Goal: Transaction & Acquisition: Purchase product/service

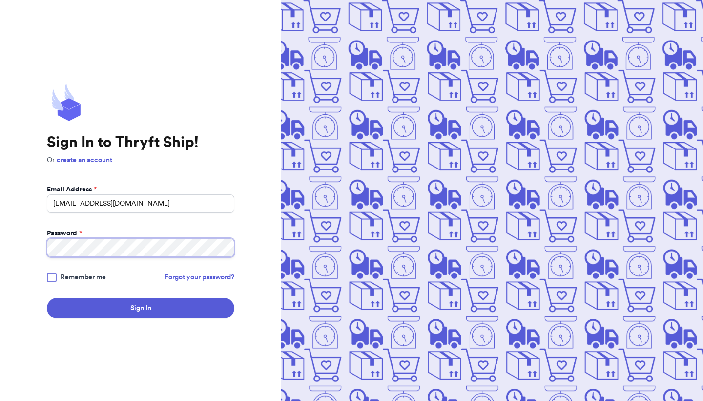
click at [47, 298] on button "Sign In" at bounding box center [140, 308] width 187 height 20
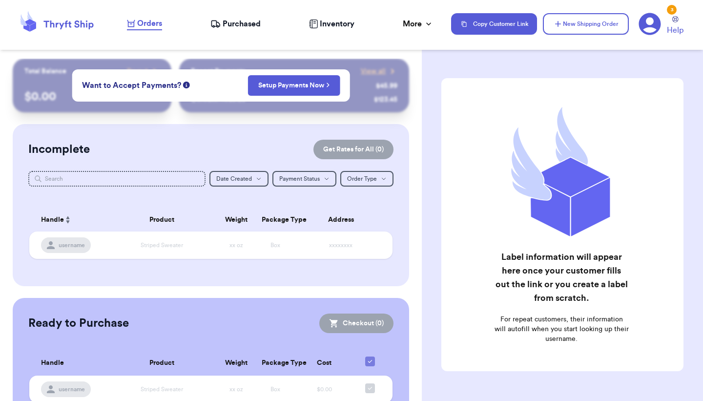
click at [187, 155] on div "Incomplete Get Rates for All ( 0 )" at bounding box center [210, 150] width 365 height 20
click at [199, 138] on div "Incomplete Get Rates for All ( 0 ) Get Rates for All ( 0 ) Date Created Date Cr…" at bounding box center [211, 205] width 396 height 162
click at [65, 246] on span "username" at bounding box center [72, 245] width 26 height 8
click at [82, 246] on span "username" at bounding box center [72, 245] width 26 height 8
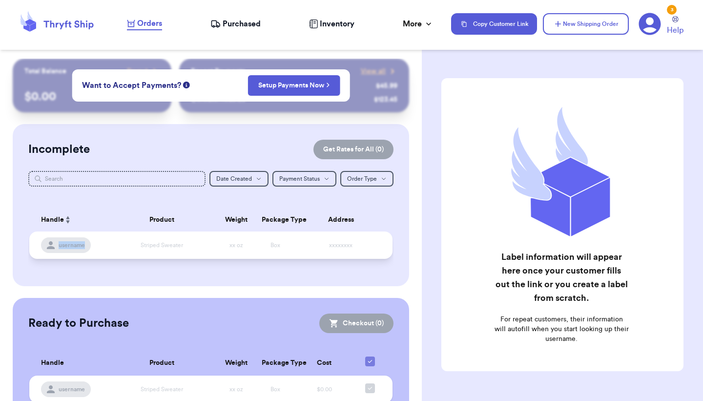
click at [82, 246] on span "username" at bounding box center [72, 245] width 26 height 8
click at [576, 22] on button "New Shipping Order" at bounding box center [586, 23] width 86 height 21
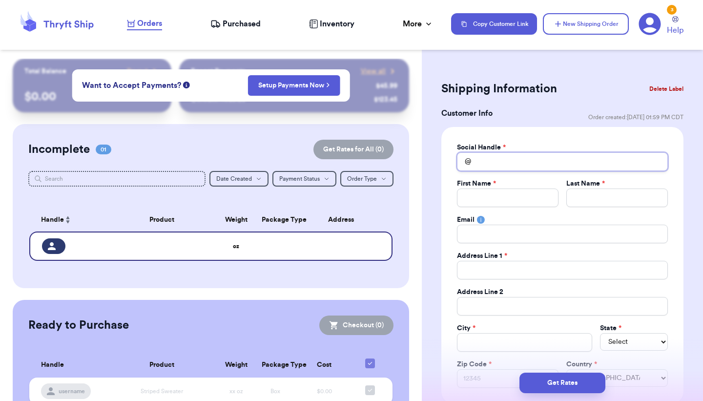
click at [516, 160] on input "Total Amount Paid" at bounding box center [562, 161] width 211 height 19
type input "c"
type input "ch"
type input "che"
type input "chel"
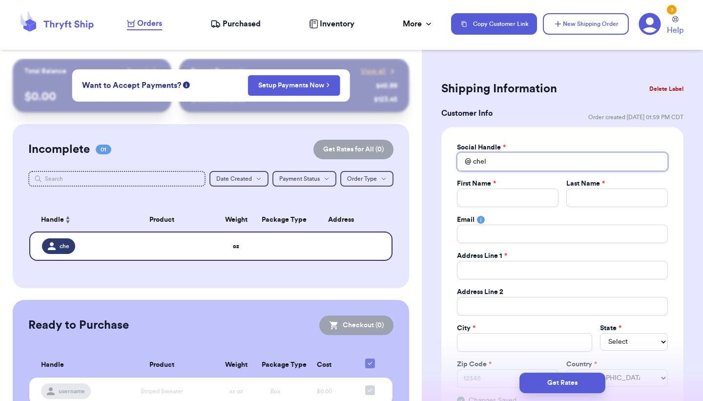
type input "chels"
type input "chelse"
type input "chelsed"
type input "chelsedo"
type input "chelsedow"
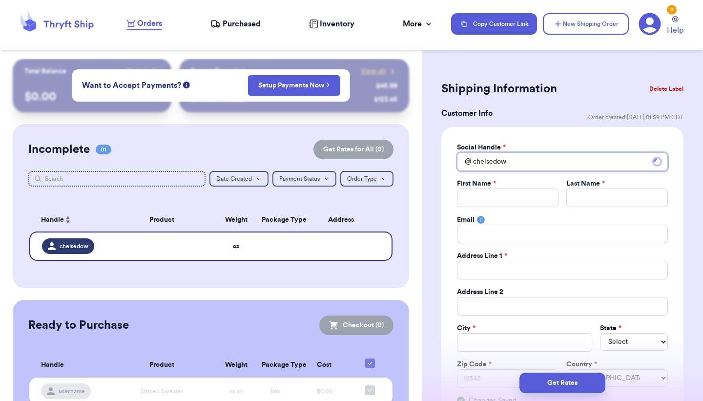
type input "chelsedown"
type input "chelsedowni"
type input "chelsedownin"
type input "chelsedowning"
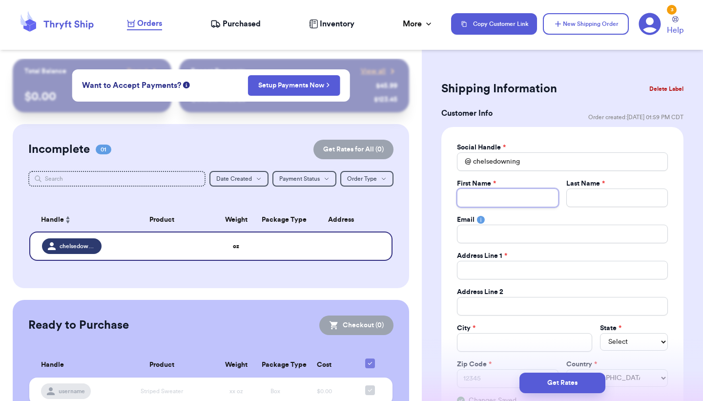
click at [518, 202] on input "Total Amount Paid" at bounding box center [508, 197] width 102 height 19
type input "C"
type input "Ch"
type input "Che"
type input "Chel"
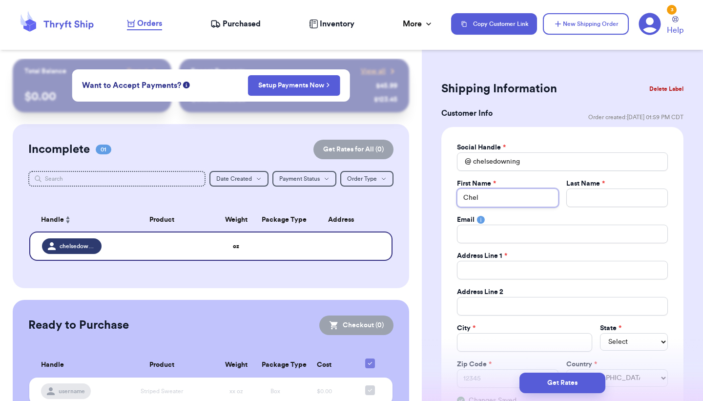
type input "Chels"
type input "Chelse"
type input "Chelsea"
click at [614, 195] on input "Total Amount Paid" at bounding box center [617, 197] width 102 height 19
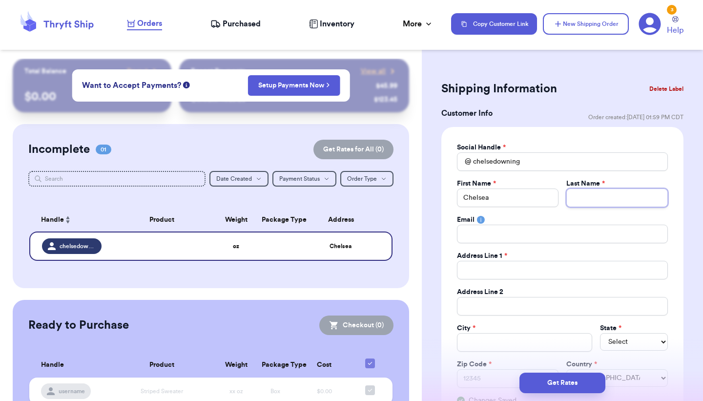
type input "D"
type input "Do"
type input "Dow"
type input "Down"
type input "Downi"
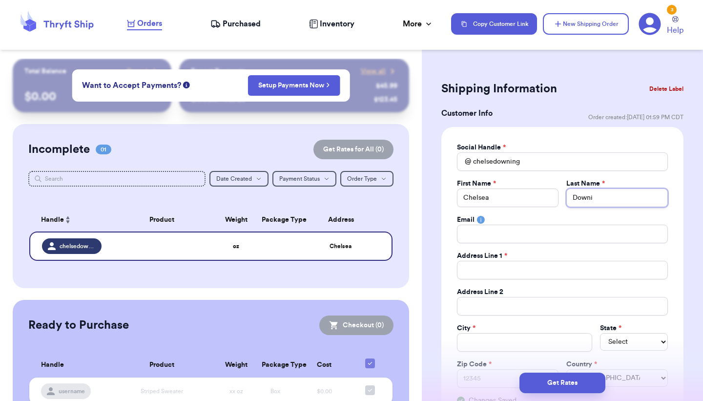
type input "[PERSON_NAME]"
click at [606, 274] on input "Total Amount Paid" at bounding box center [562, 270] width 211 height 19
type input "2"
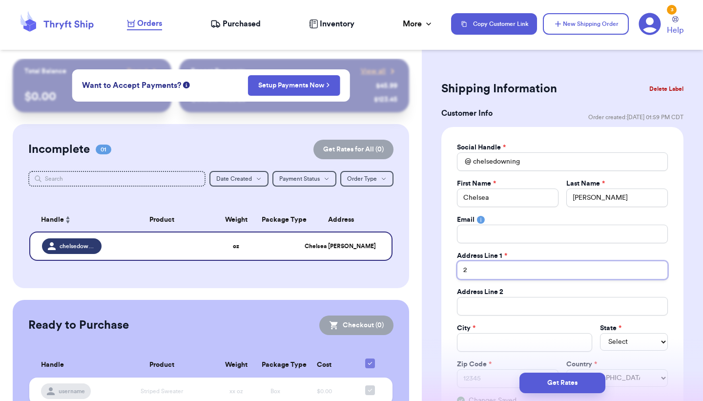
type input "20"
type input "209"
type input "209 T"
type input "209 To"
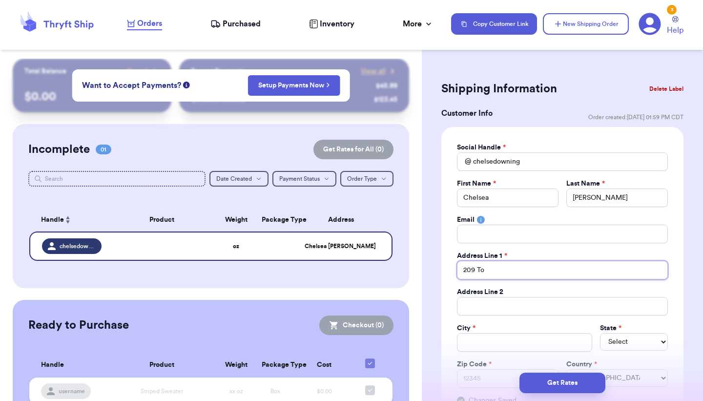
type input "209 Tor"
type input "209 Tord"
type input "209 Torde"
type input "209 Tordes"
type input "209 Tordesi"
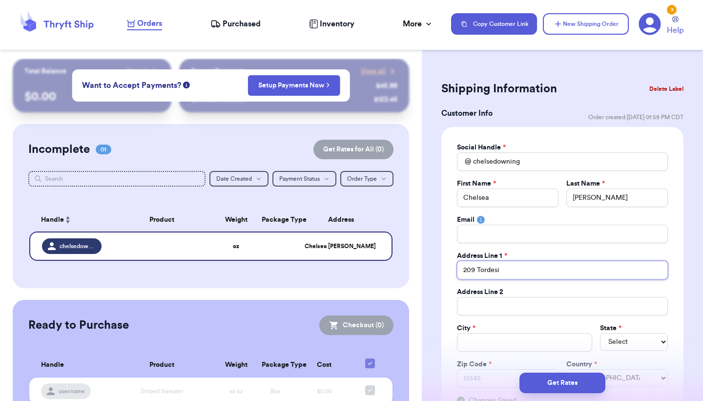
type input "209 Tordesil"
type input "209 Tordesill"
type input "209 Tordesilla"
type input "209 Tordesillas"
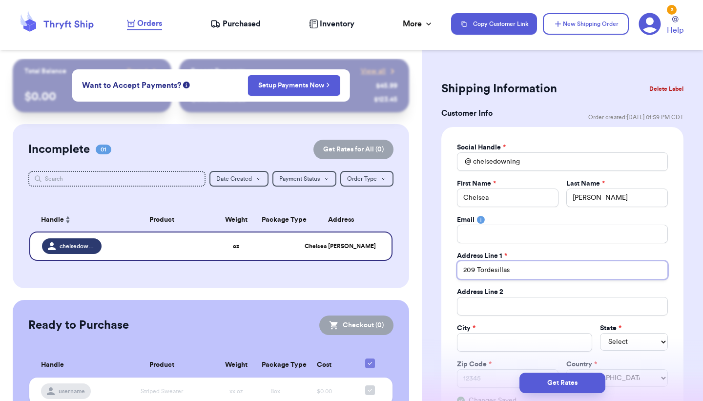
type input "209 Tordesillas D"
type input "[STREET_ADDRESS]"
type input "209 Tordesillas Driv"
type input "[STREET_ADDRESS]"
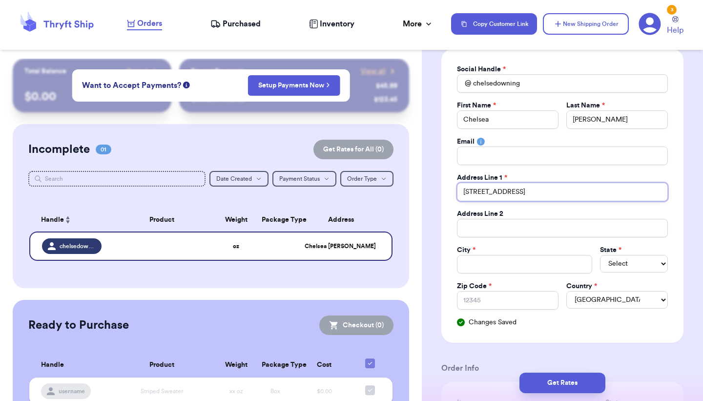
scroll to position [78, 0]
type input "[STREET_ADDRESS]"
click at [570, 271] on input "Total Amount Paid" at bounding box center [524, 264] width 135 height 19
type input "G"
type input "Ge"
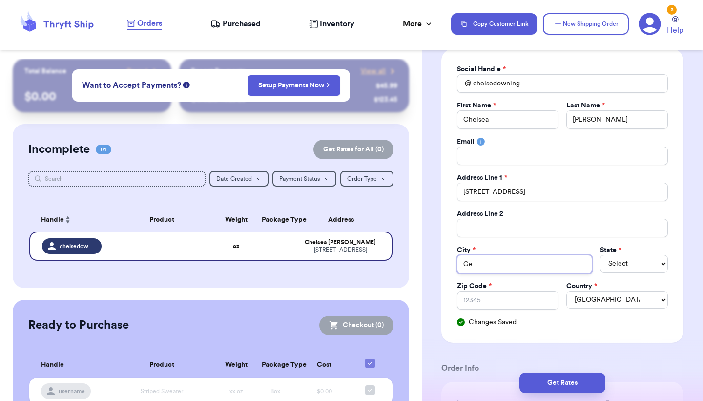
type input "Geo"
type input "Geor"
type input "[PERSON_NAME]"
type input "Georget"
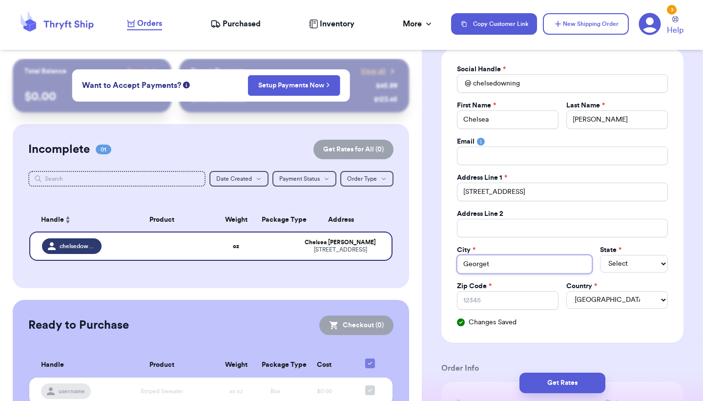
type input "Georgeto"
type input "Georgetow"
type input "[GEOGRAPHIC_DATA]"
click at [632, 263] on select "Select AL AK AZ AR CA CO [GEOGRAPHIC_DATA] DE DC [GEOGRAPHIC_DATA] [GEOGRAPHIC_…" at bounding box center [634, 264] width 68 height 18
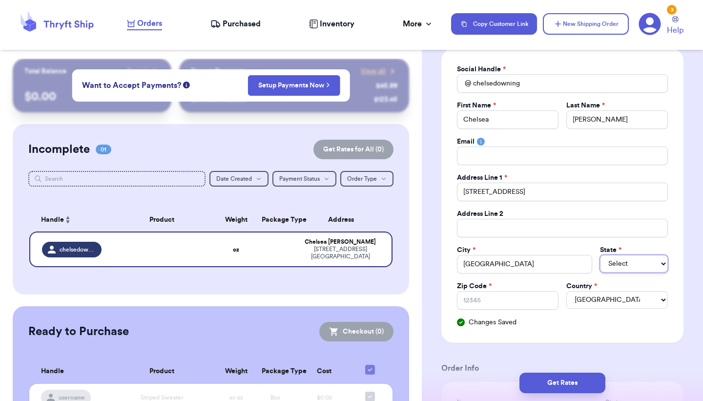
select select "[GEOGRAPHIC_DATA]"
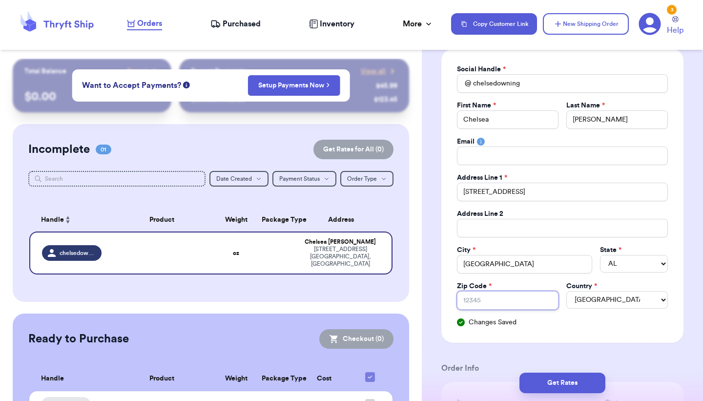
click at [508, 298] on input "Zip Code *" at bounding box center [508, 300] width 102 height 19
type input "7"
type input "78"
type input "786"
type input "7862"
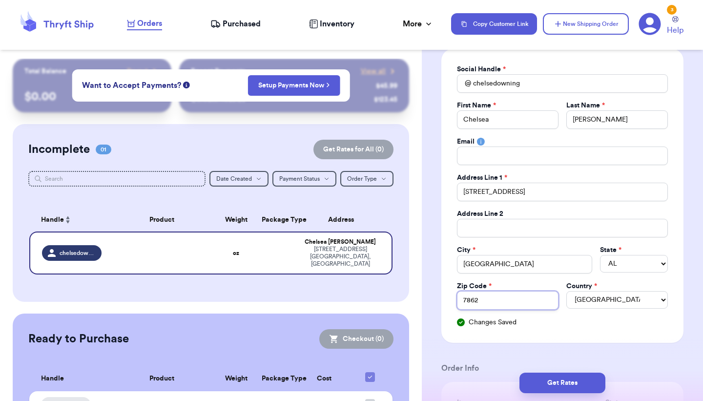
type input "78626"
click at [564, 380] on button "Get Rates" at bounding box center [562, 382] width 86 height 20
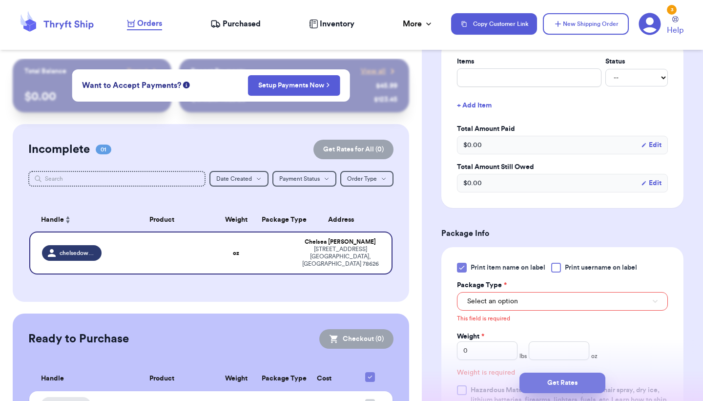
scroll to position [395, 0]
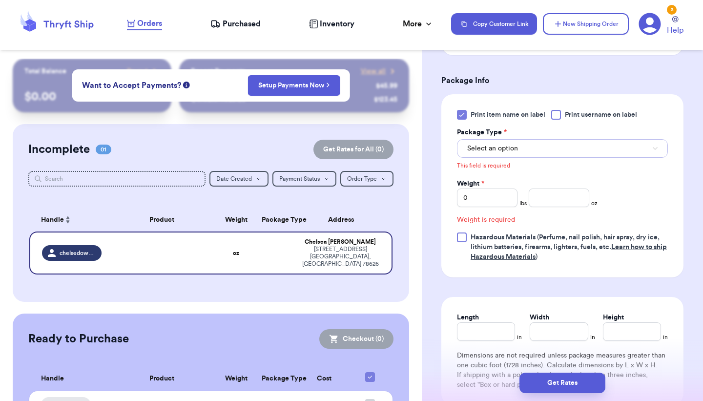
click at [599, 143] on button "Select an option" at bounding box center [562, 148] width 211 height 19
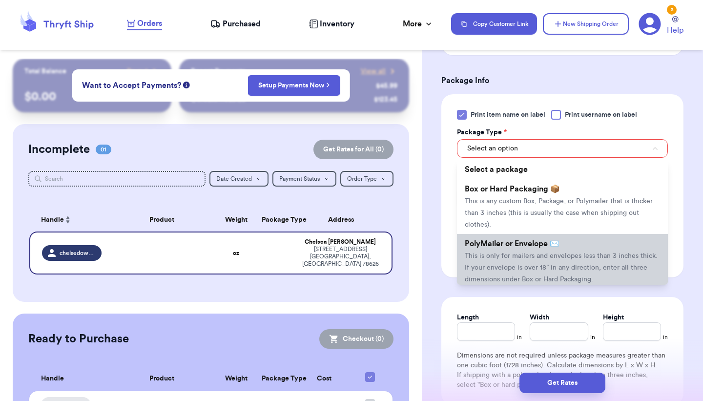
click at [583, 257] on span "This is only for mailers and envelopes less than 3 inches thick. If your envelo…" at bounding box center [561, 267] width 193 height 30
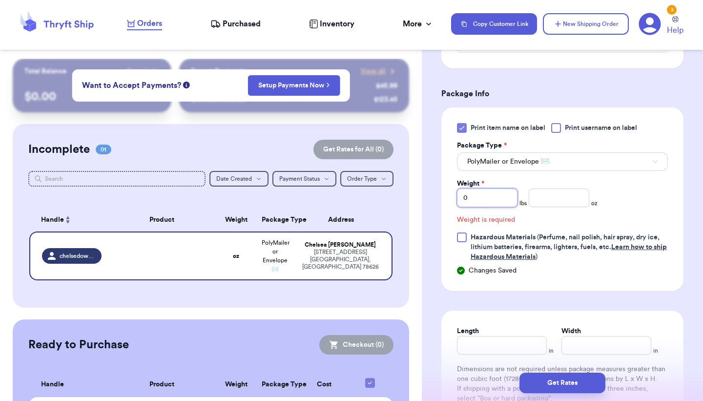
click at [506, 202] on input "0" at bounding box center [487, 197] width 61 height 19
click at [561, 204] on input "number" at bounding box center [559, 197] width 61 height 19
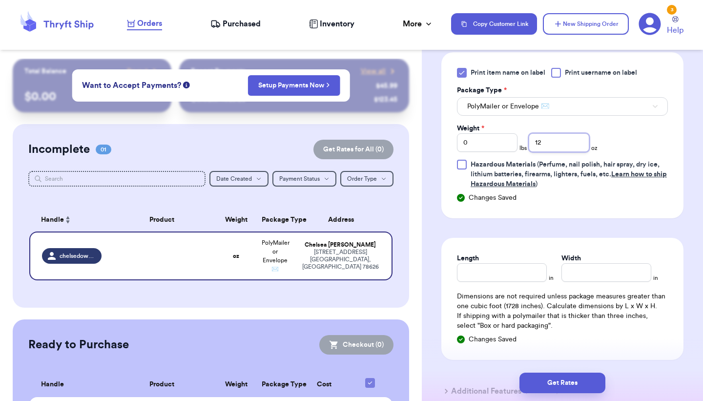
scroll to position [443, 0]
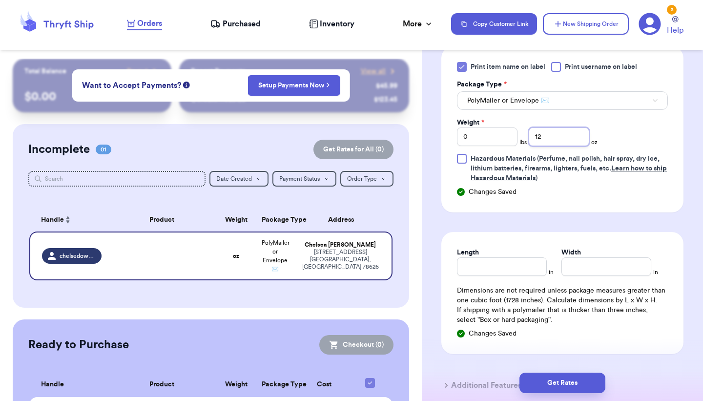
type input "12"
click at [497, 269] on input "Length" at bounding box center [502, 266] width 90 height 19
type input "10"
click at [582, 281] on div "Length * 10 in Width * in Dimensions are not required unless package measures g…" at bounding box center [562, 293] width 242 height 122
click at [584, 269] on input "Width *" at bounding box center [606, 266] width 90 height 19
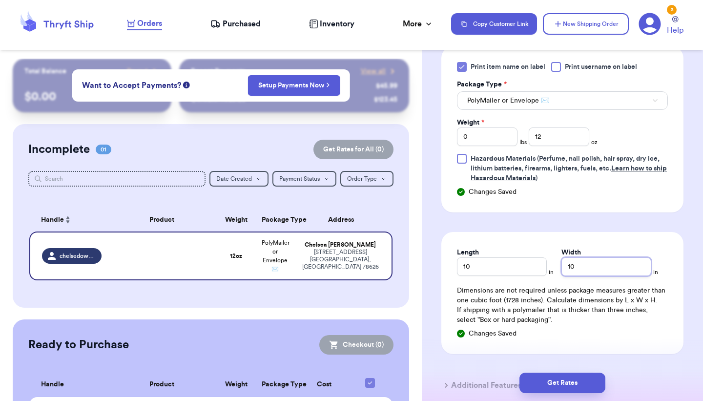
type input "10"
click at [656, 336] on div "Saving Changes" at bounding box center [562, 333] width 211 height 10
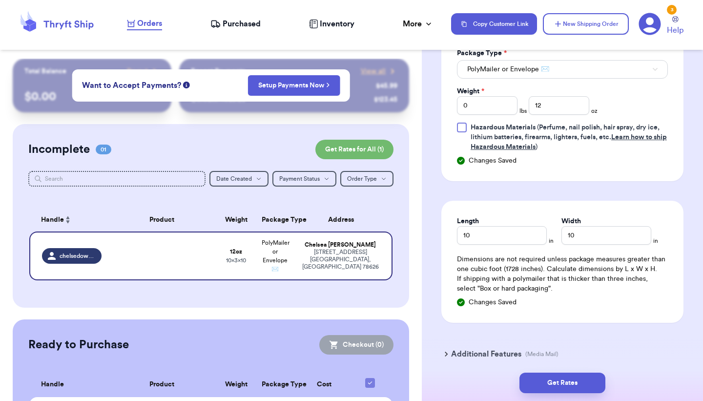
scroll to position [517, 0]
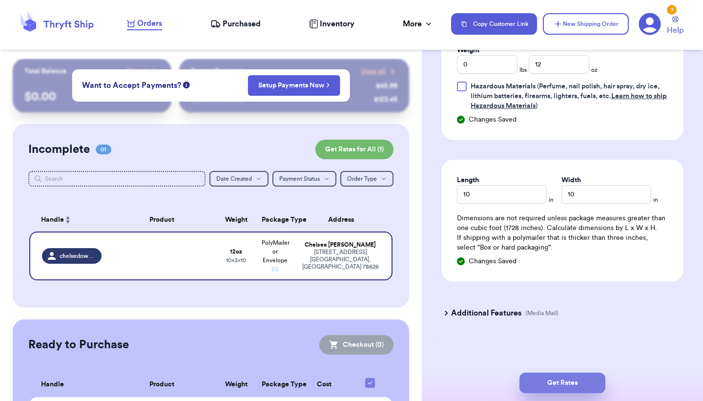
click at [586, 382] on button "Get Rates" at bounding box center [562, 382] width 86 height 20
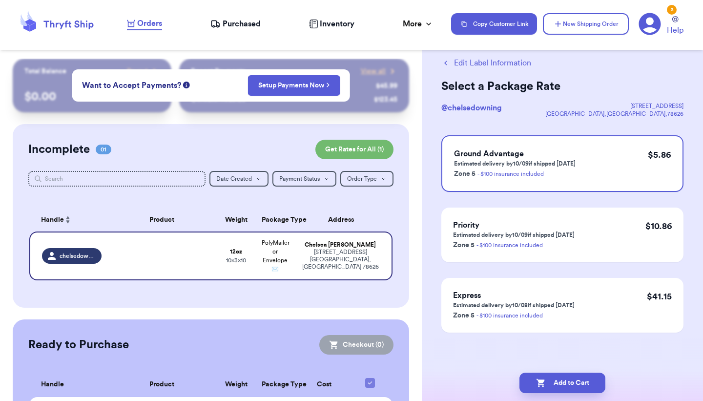
scroll to position [0, 0]
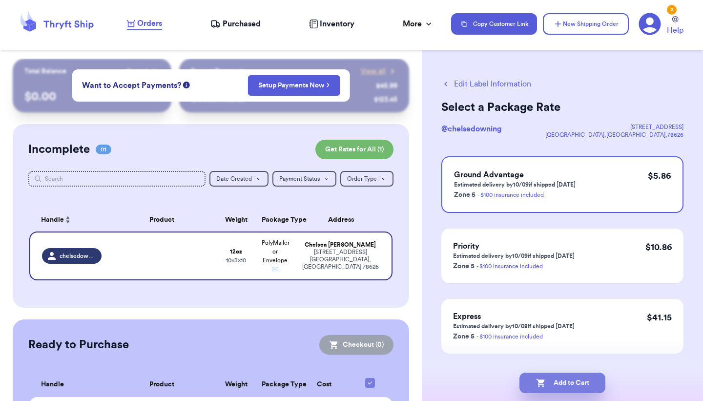
click at [587, 384] on button "Add to Cart" at bounding box center [562, 382] width 86 height 20
checkbox input "true"
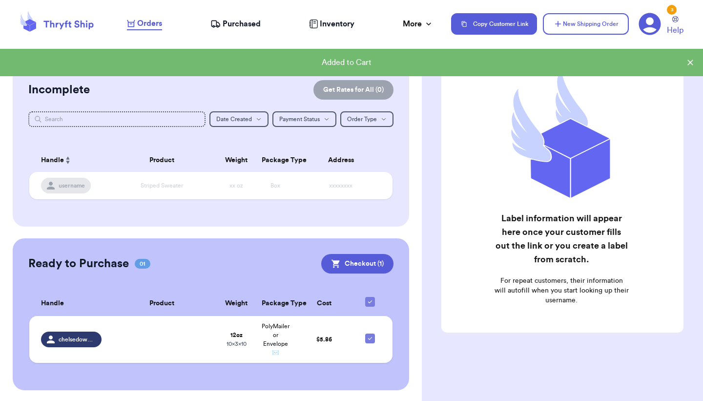
scroll to position [60, 0]
click at [368, 266] on button "Checkout ( 1 )" at bounding box center [357, 263] width 72 height 20
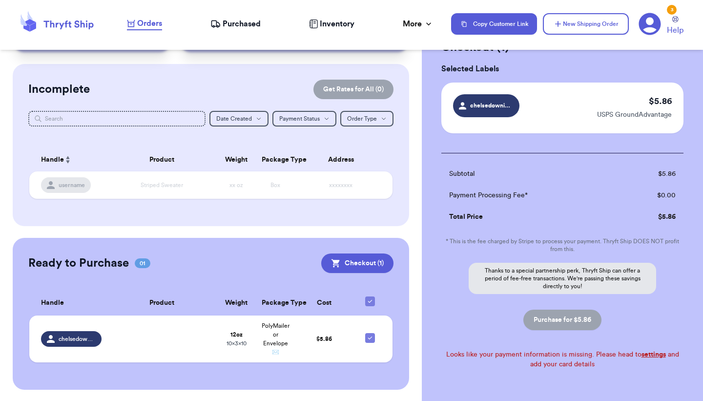
click at [652, 354] on link "settings" at bounding box center [653, 354] width 24 height 7
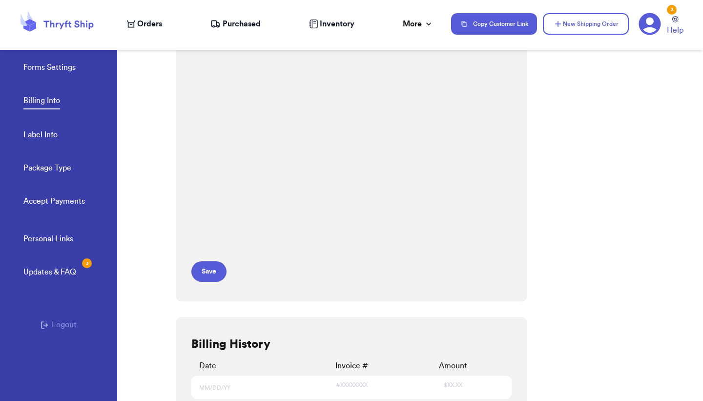
scroll to position [176, 0]
click at [211, 264] on button "Save" at bounding box center [208, 267] width 35 height 20
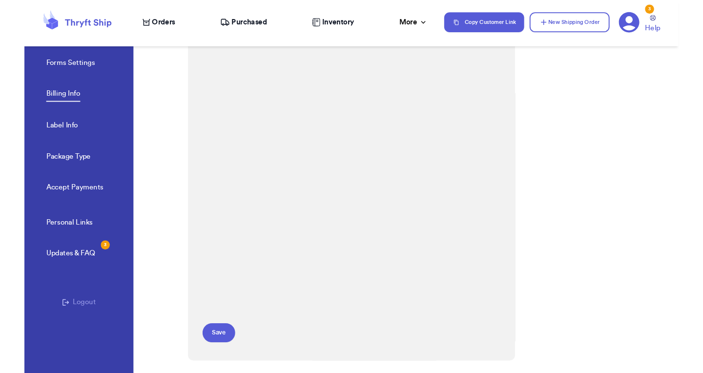
scroll to position [0, 0]
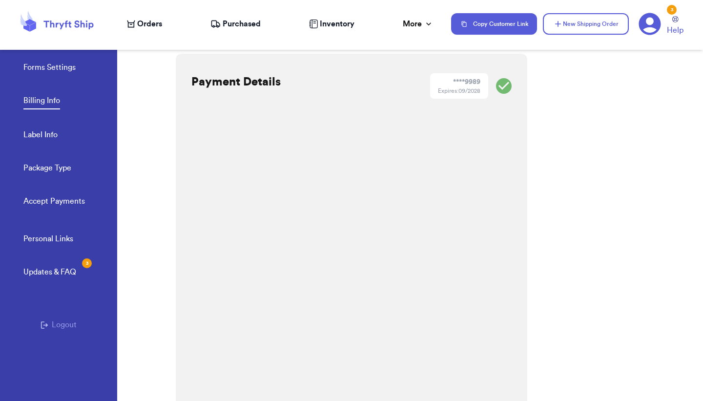
click at [321, 25] on span "Inventory" at bounding box center [337, 24] width 35 height 12
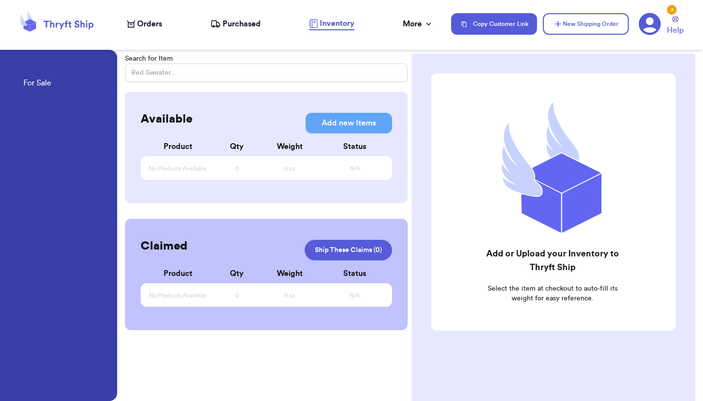
click at [245, 29] on span "Purchased" at bounding box center [242, 24] width 38 height 12
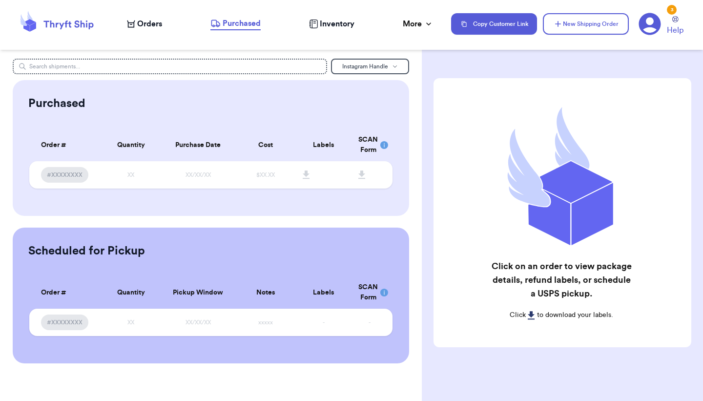
click at [335, 29] on span "Inventory" at bounding box center [337, 24] width 35 height 12
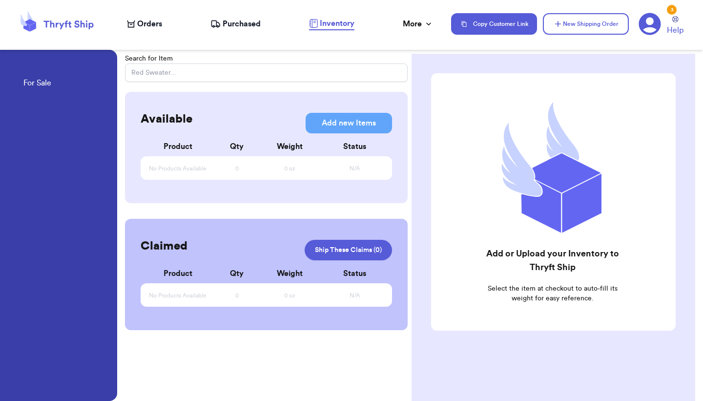
click at [155, 24] on span "Orders" at bounding box center [149, 24] width 25 height 12
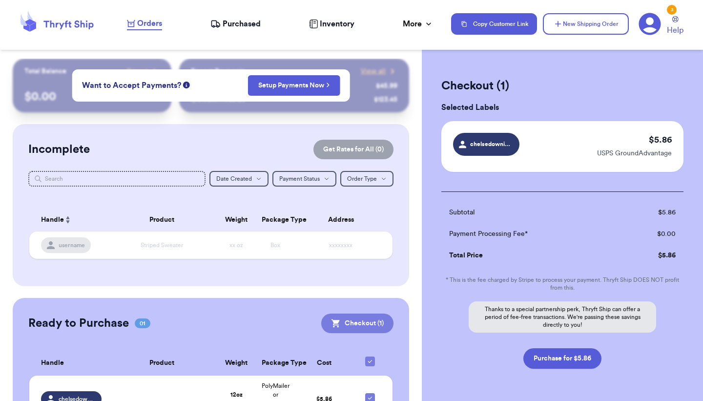
click at [362, 324] on button "Checkout ( 1 )" at bounding box center [357, 323] width 72 height 20
click at [543, 354] on button "Purchase for $5.86" at bounding box center [562, 358] width 78 height 20
checkbox input "false"
checkbox input "true"
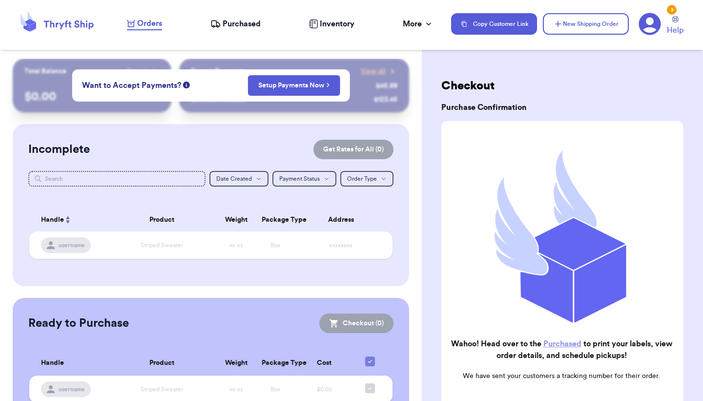
click at [569, 347] on link "Purchased" at bounding box center [562, 344] width 38 height 8
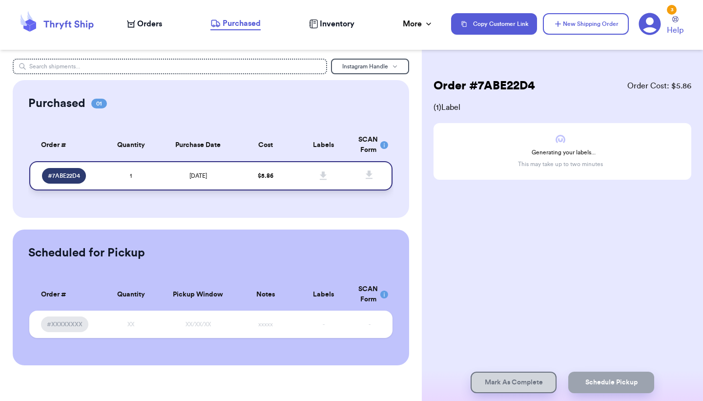
click at [321, 176] on icon at bounding box center [323, 175] width 7 height 8
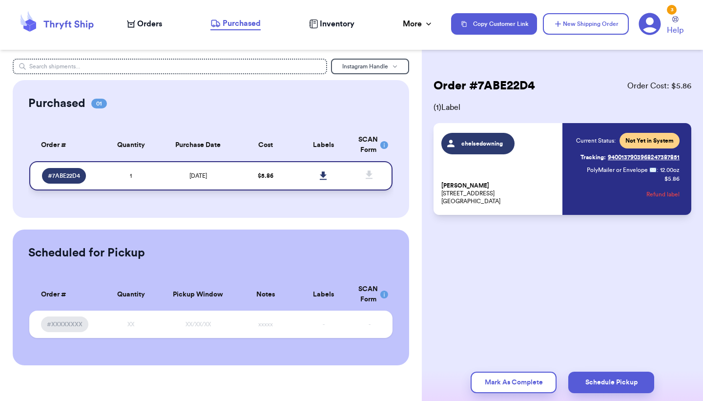
click at [555, 182] on p "[PERSON_NAME] [STREET_ADDRESS]" at bounding box center [498, 193] width 115 height 23
click at [328, 175] on link at bounding box center [323, 175] width 21 height 21
